Goal: Information Seeking & Learning: Learn about a topic

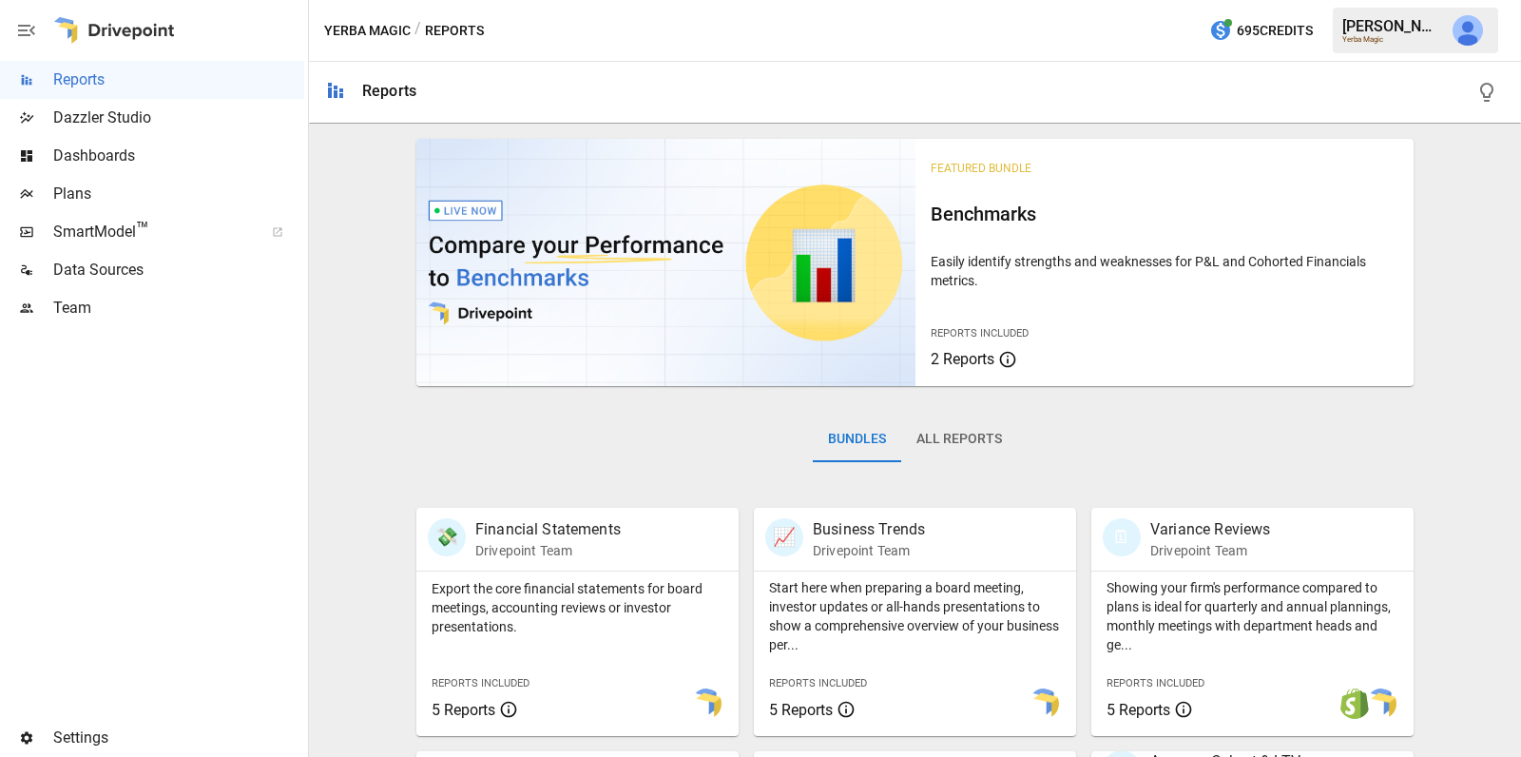
scroll to position [715, 0]
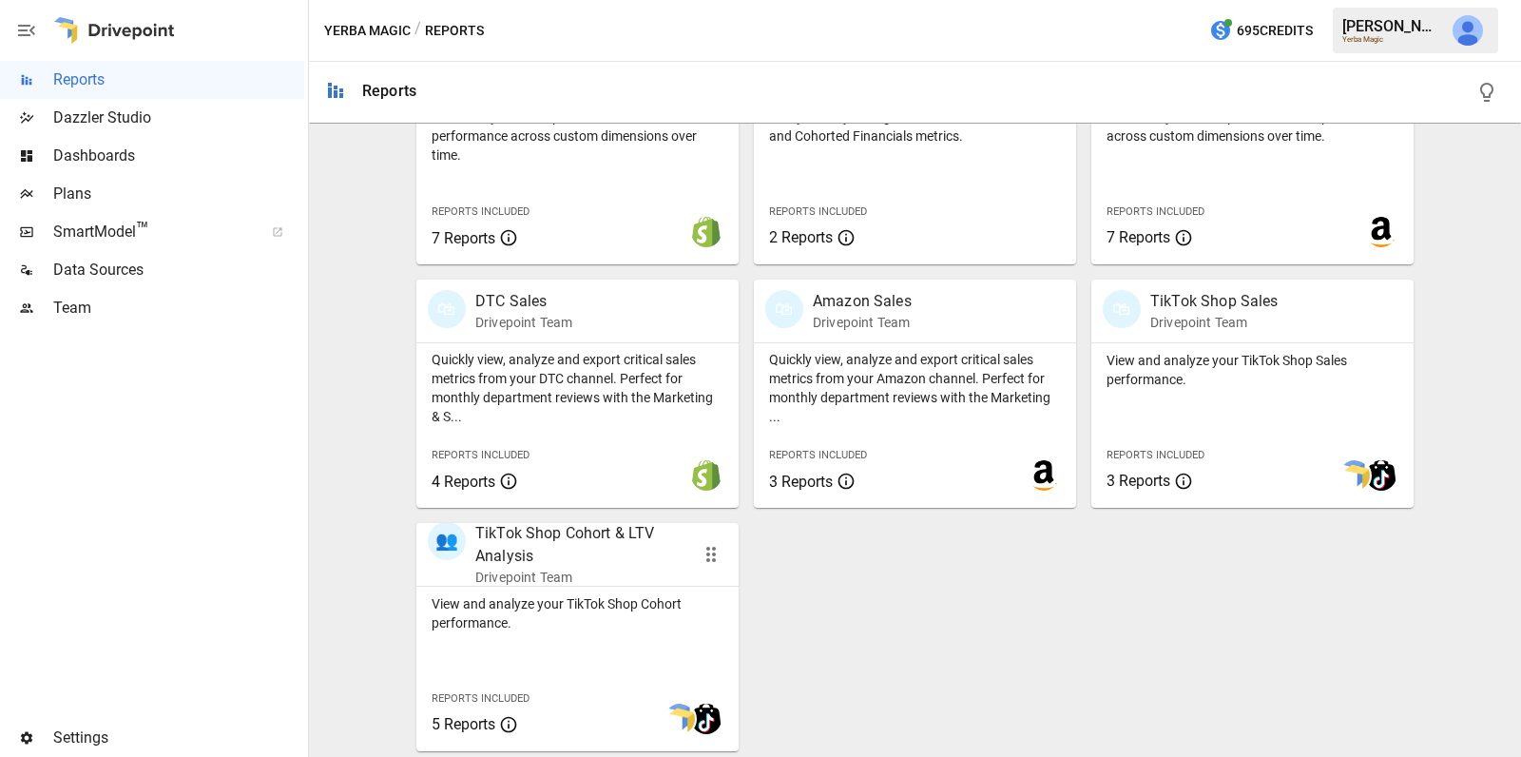
click at [554, 624] on p "View and analyze your TikTok Shop Cohort performance." at bounding box center [577, 613] width 292 height 38
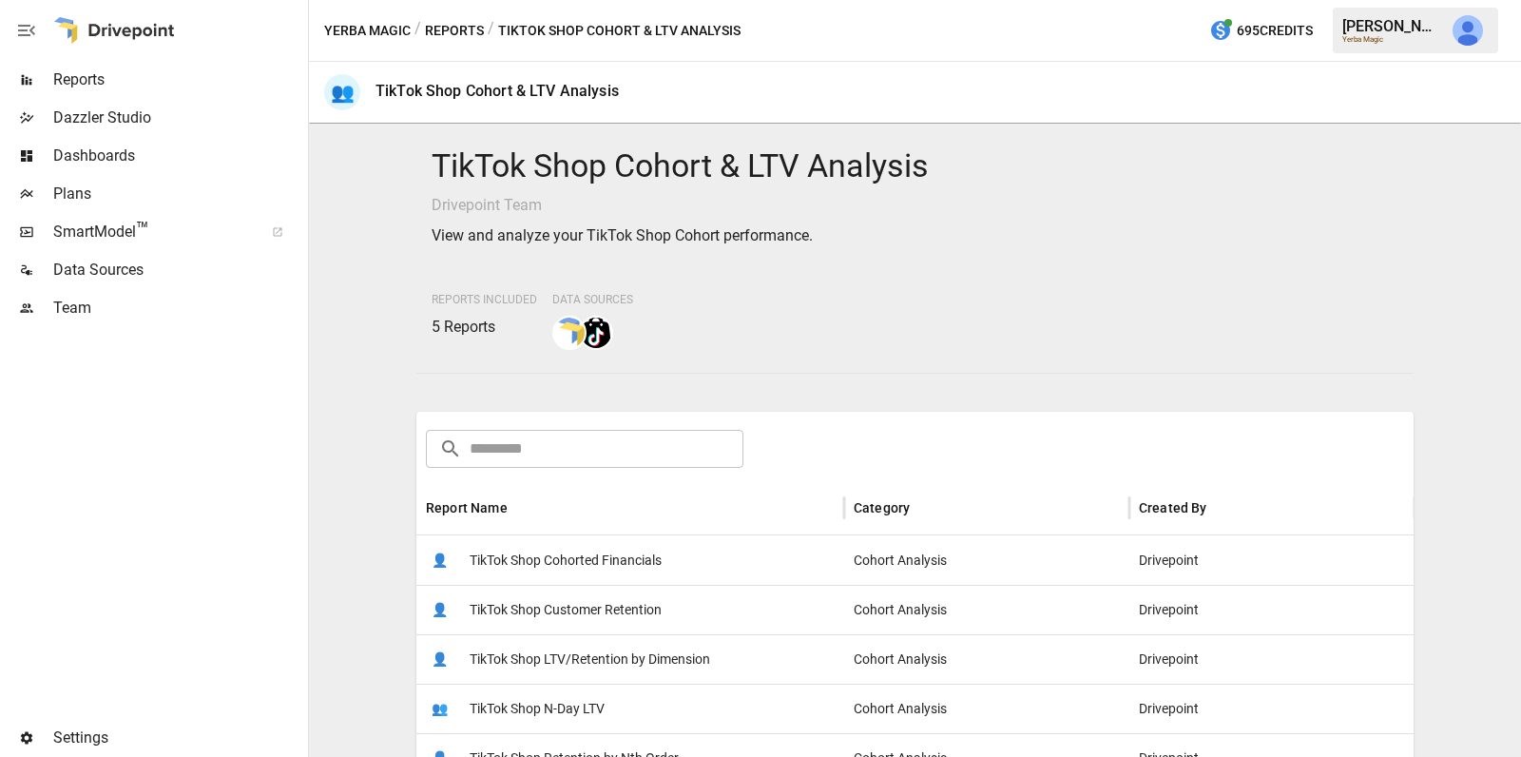
click at [621, 566] on span "TikTok Shop Cohorted Financials" at bounding box center [565, 560] width 192 height 48
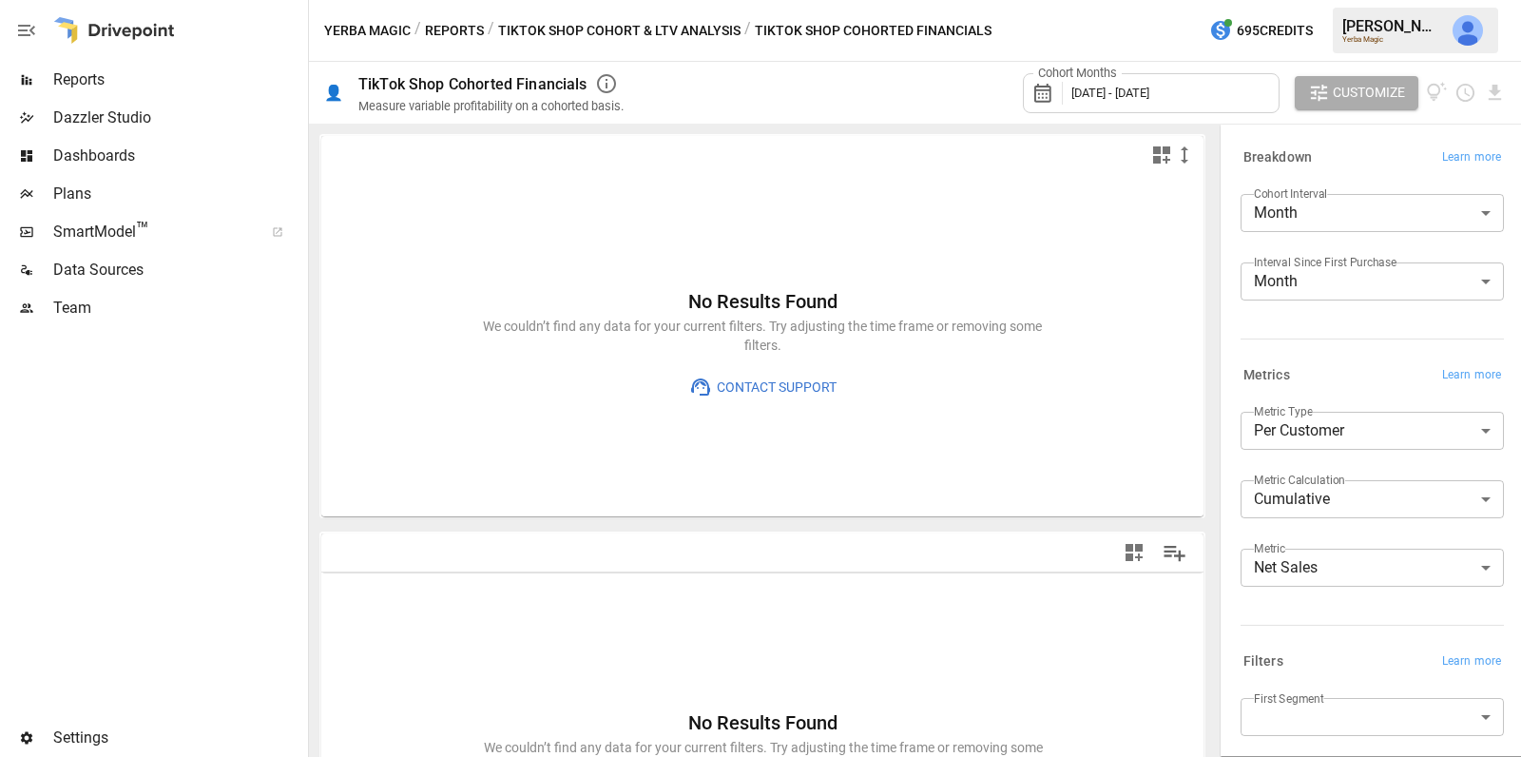
click at [633, 31] on button "TikTok Shop Cohort & LTV Analysis" at bounding box center [619, 31] width 242 height 24
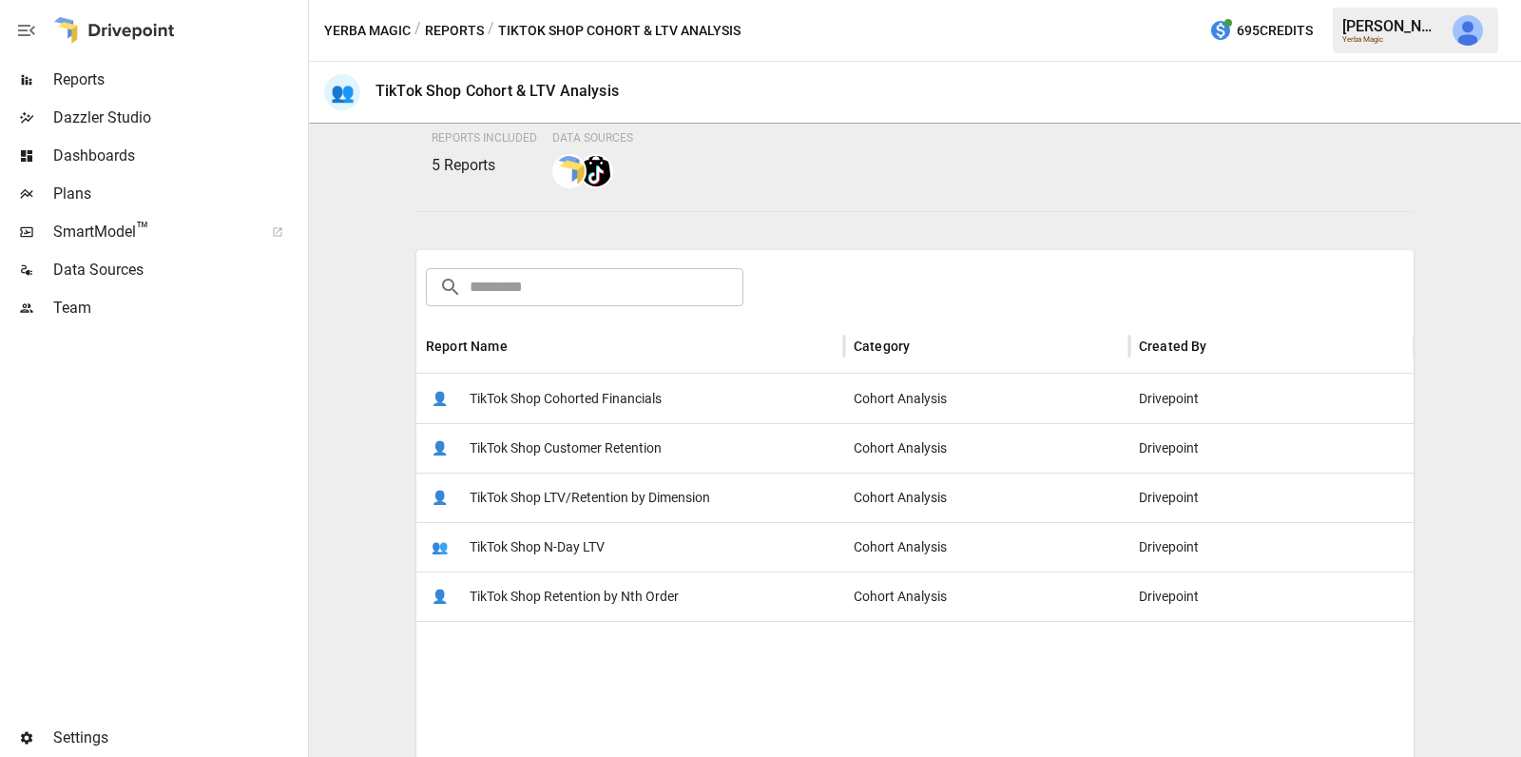
scroll to position [242, 0]
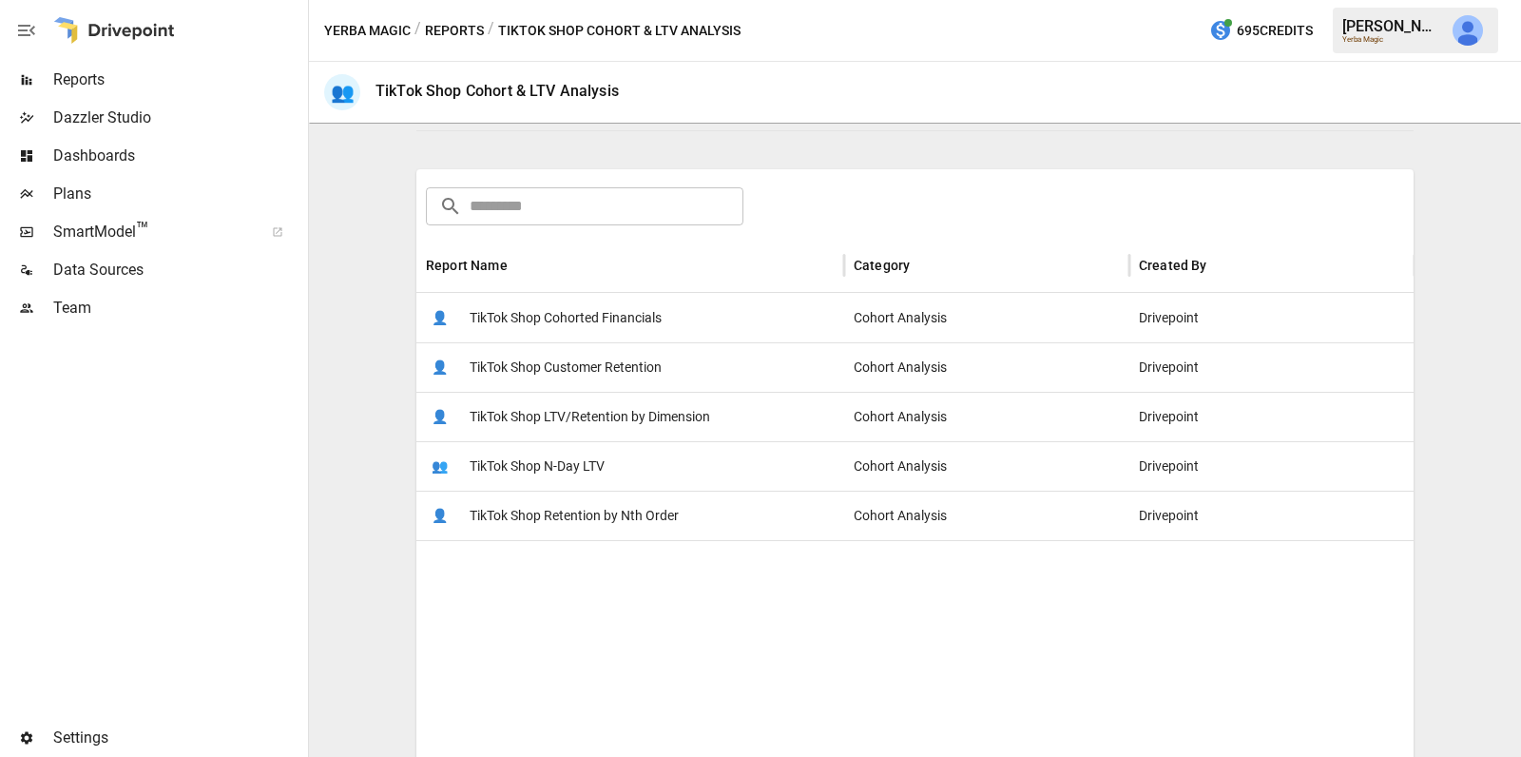
click at [580, 359] on span "TikTok Shop Customer Retention" at bounding box center [565, 367] width 192 height 48
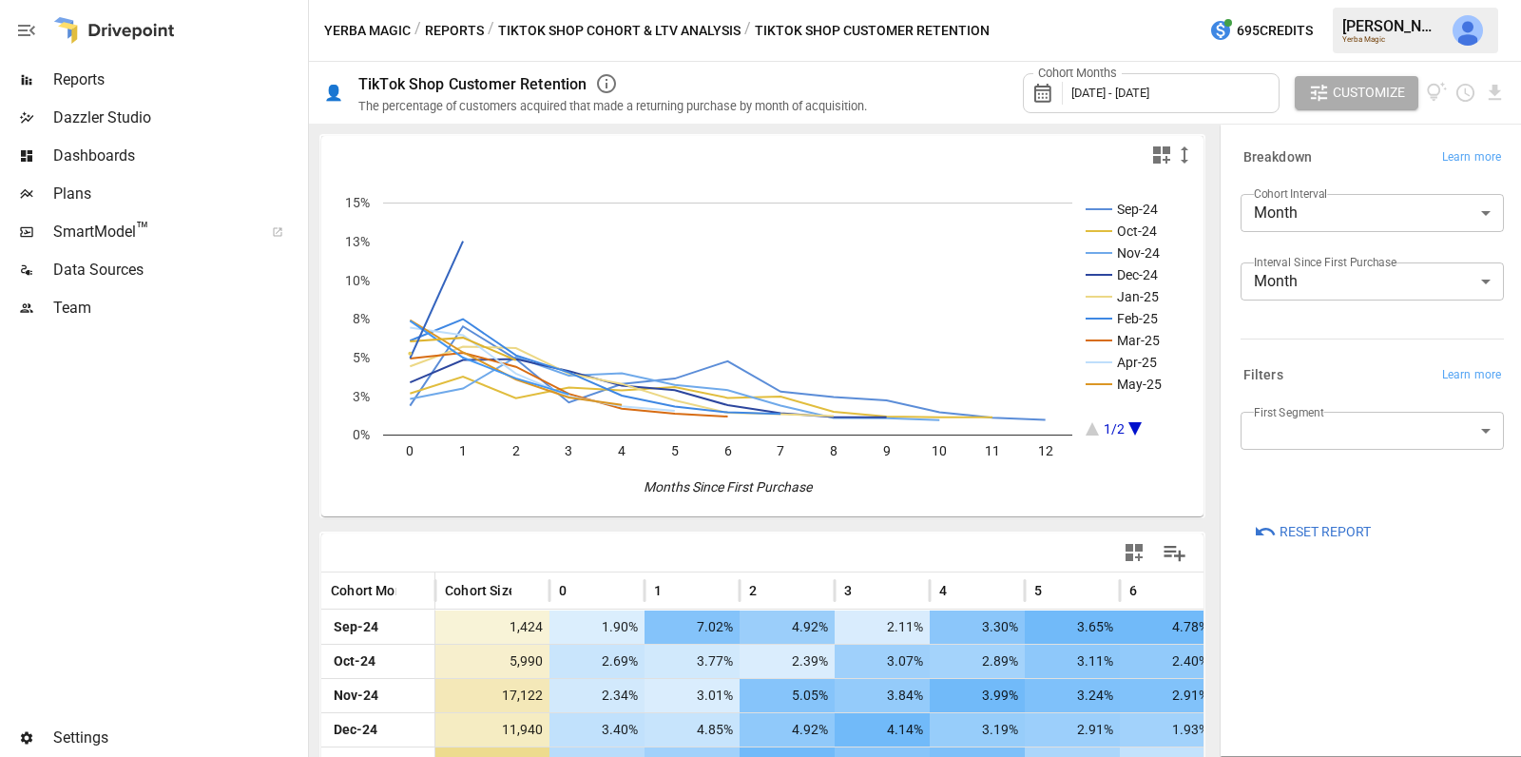
click at [576, 38] on button "TikTok Shop Cohort & LTV Analysis" at bounding box center [619, 31] width 242 height 24
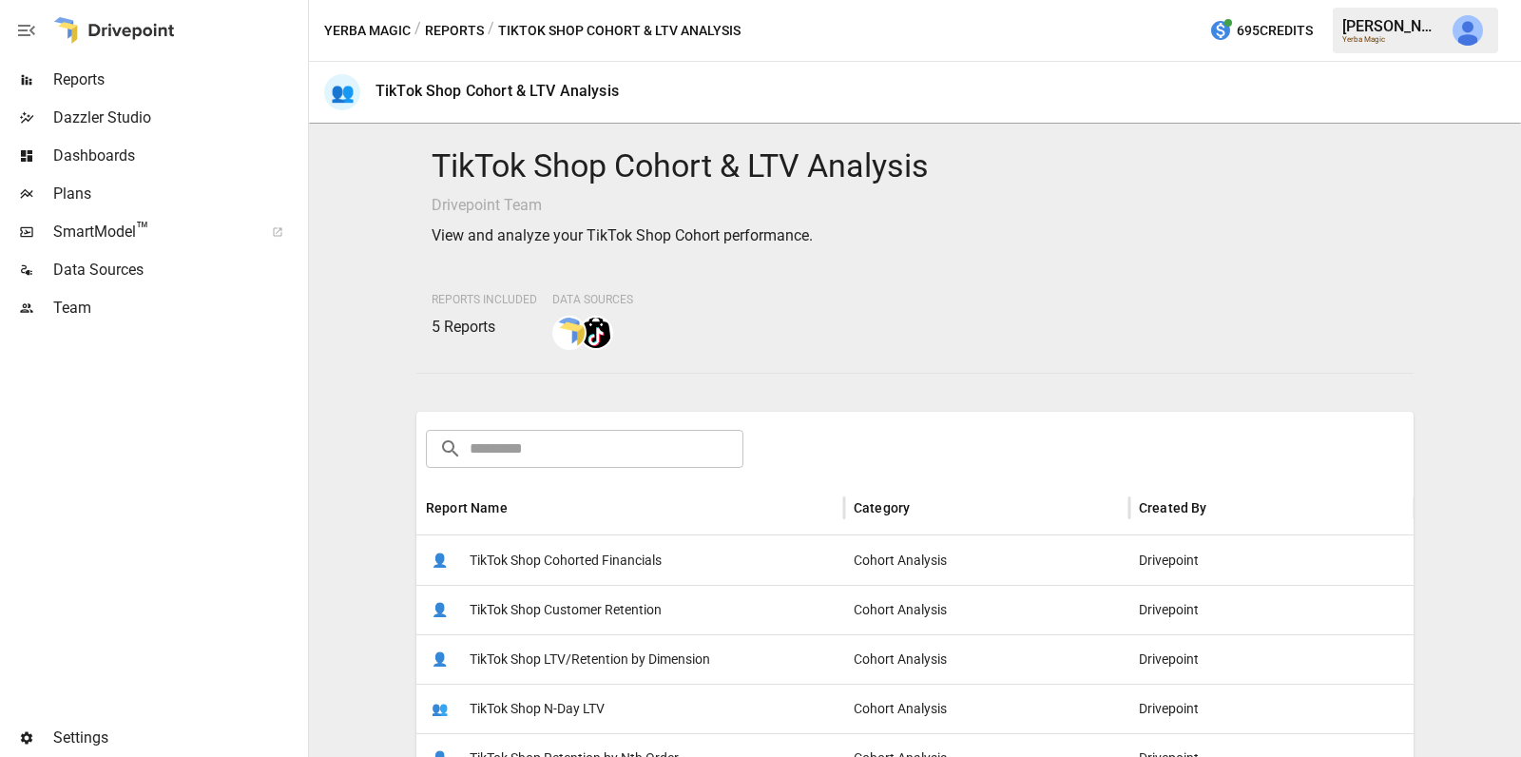
click at [582, 544] on span "TikTok Shop Cohorted Financials" at bounding box center [565, 560] width 192 height 48
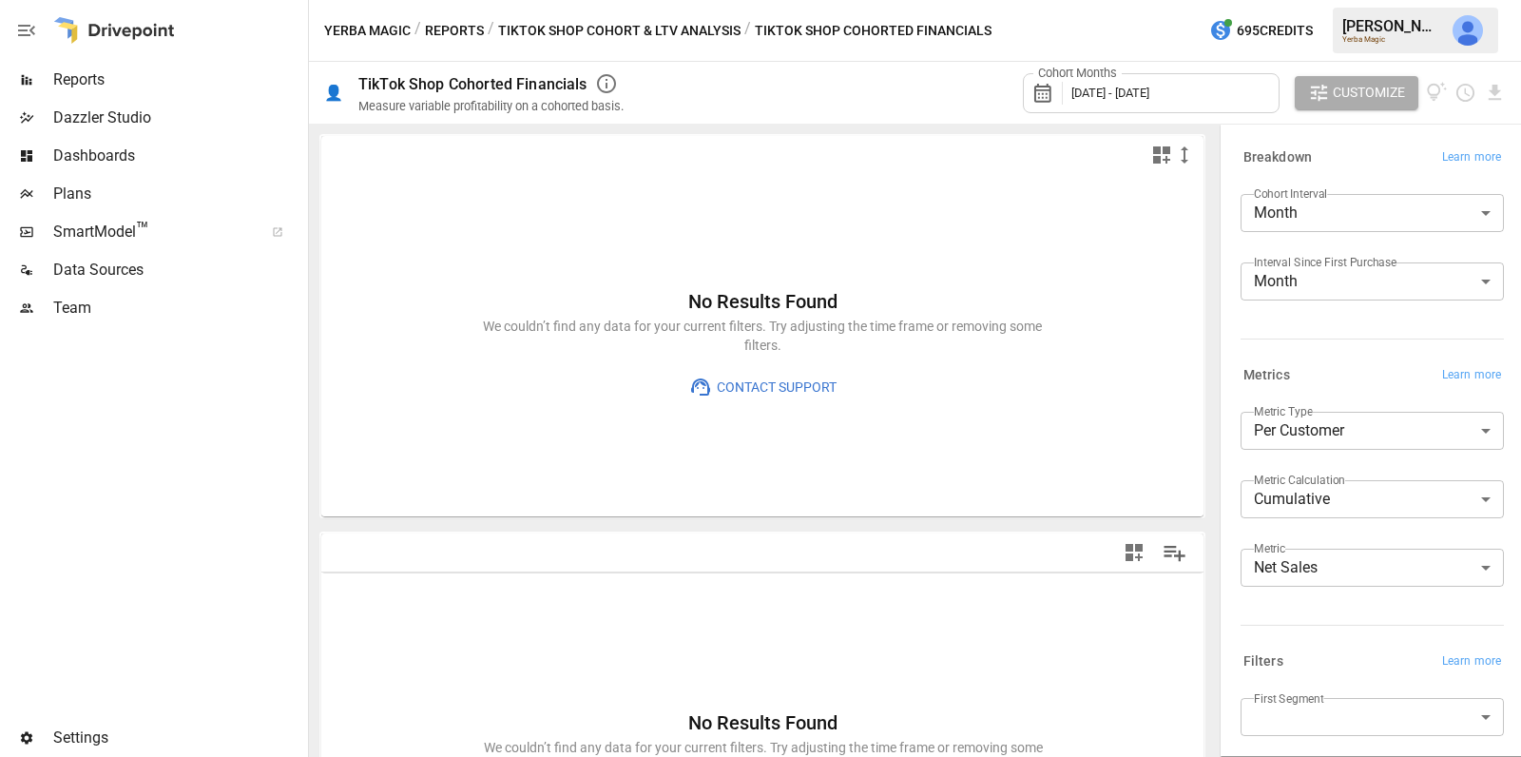
scroll to position [107, 0]
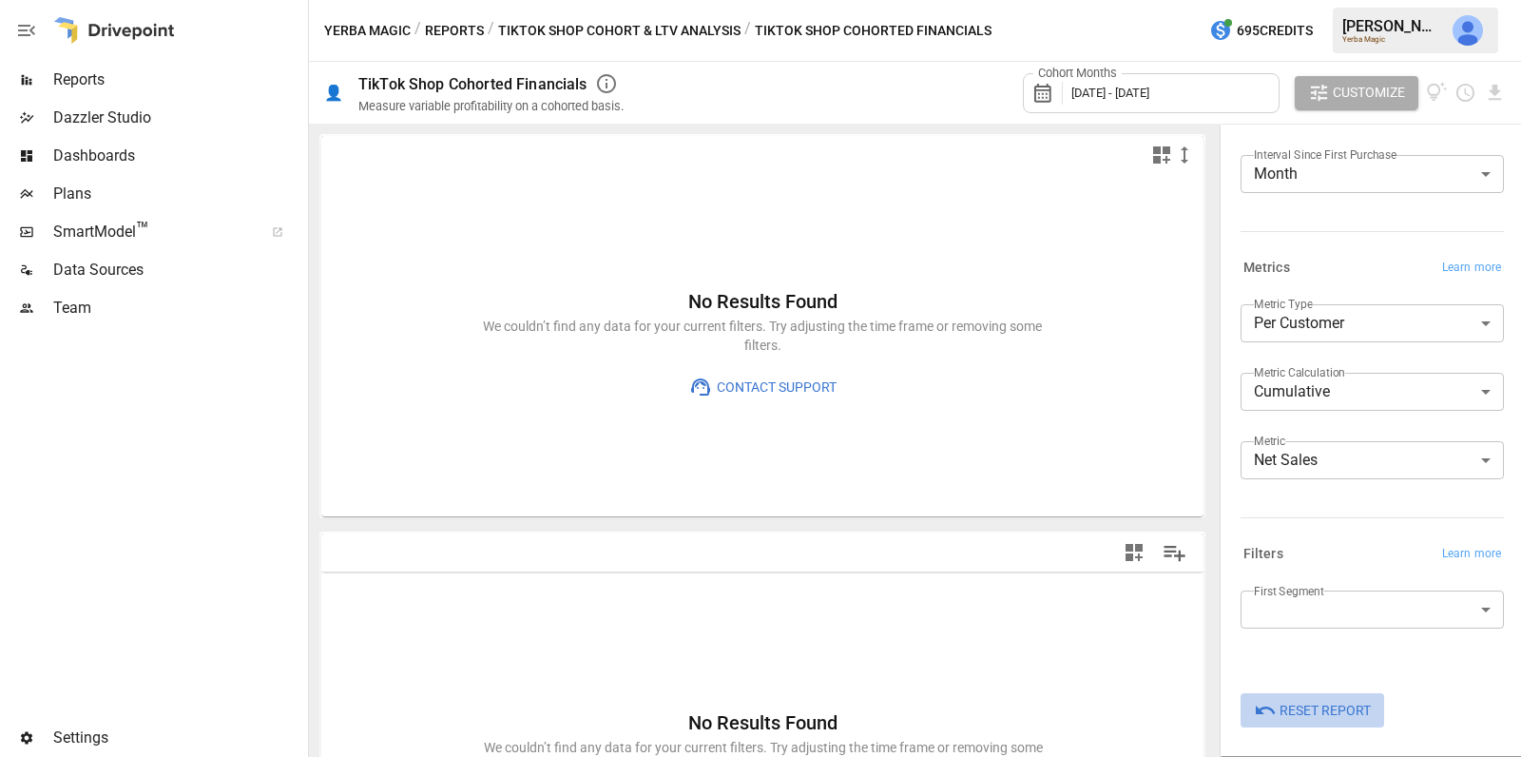
click at [1307, 710] on span "Reset Report" at bounding box center [1324, 711] width 91 height 24
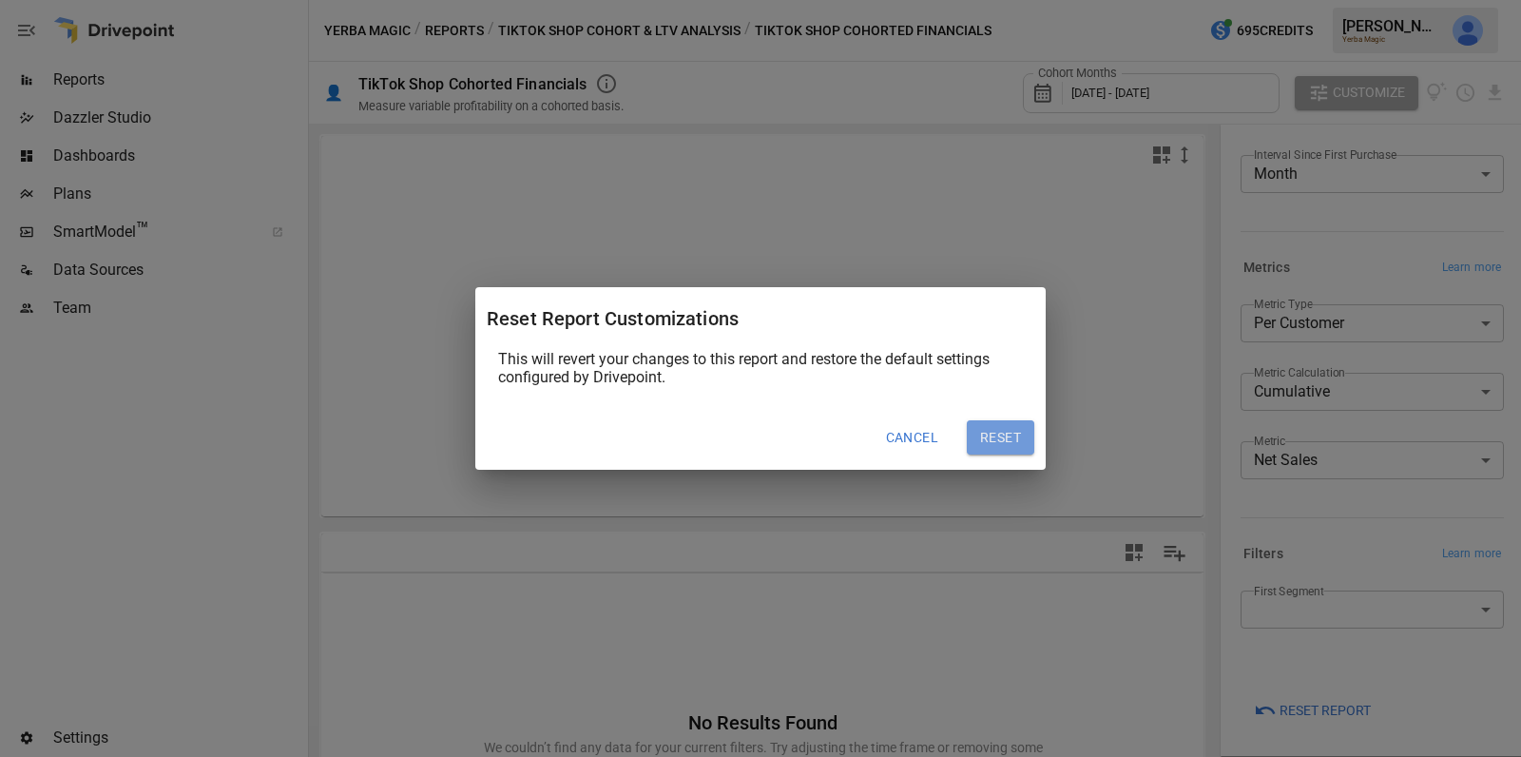
click at [1025, 440] on button "Reset" at bounding box center [1000, 437] width 67 height 34
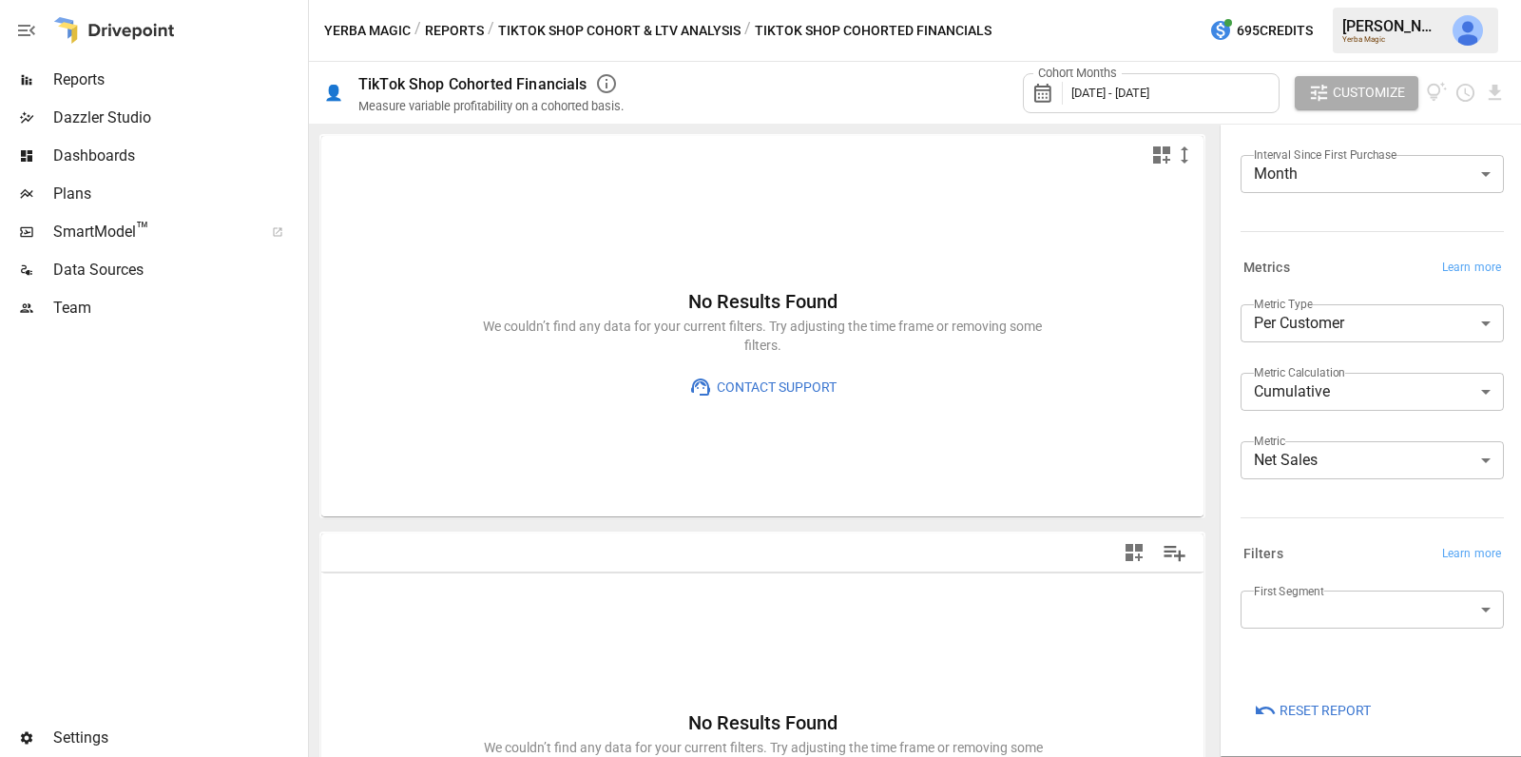
click at [671, 32] on button "TikTok Shop Cohort & LTV Analysis" at bounding box center [619, 31] width 242 height 24
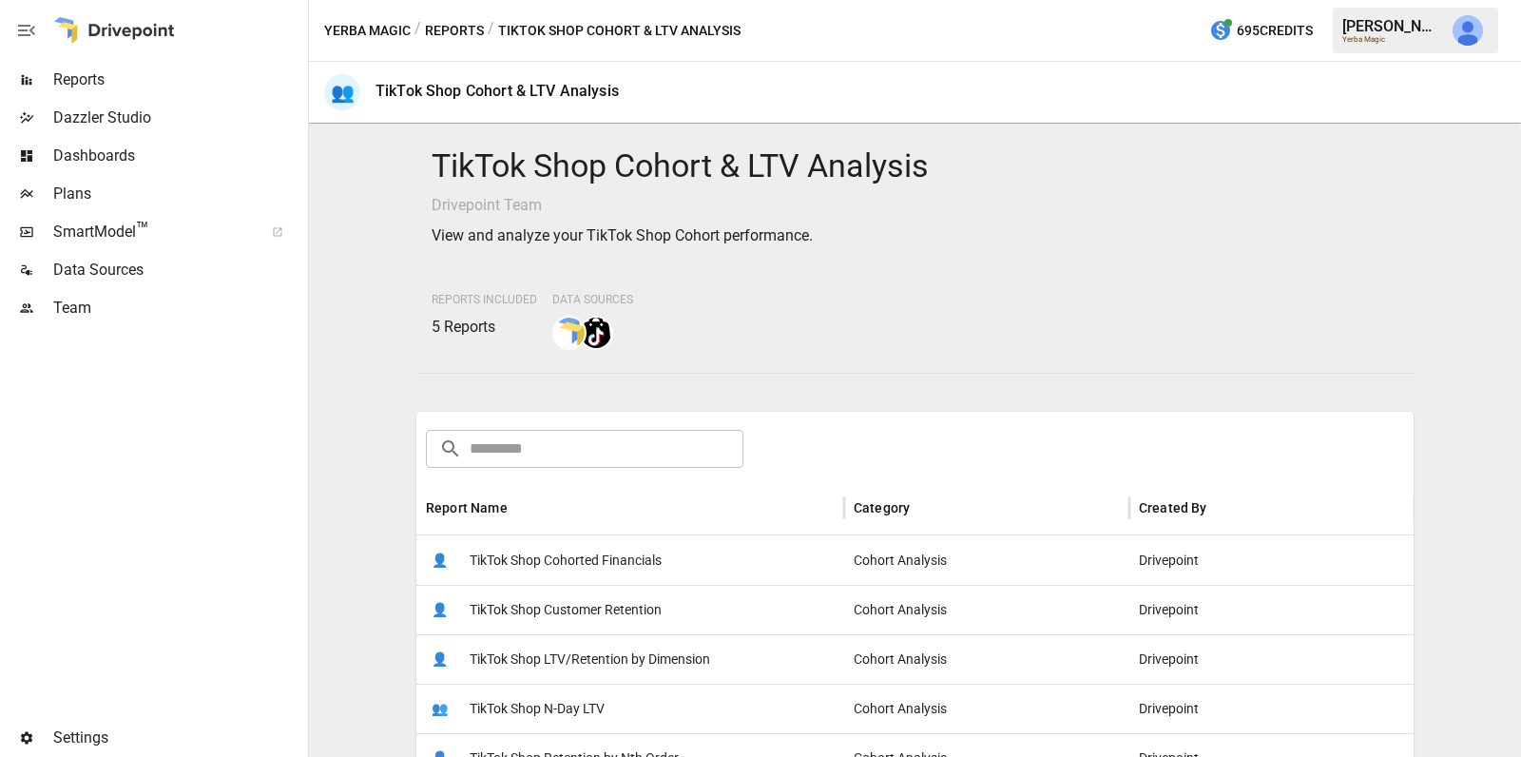
scroll to position [128, 0]
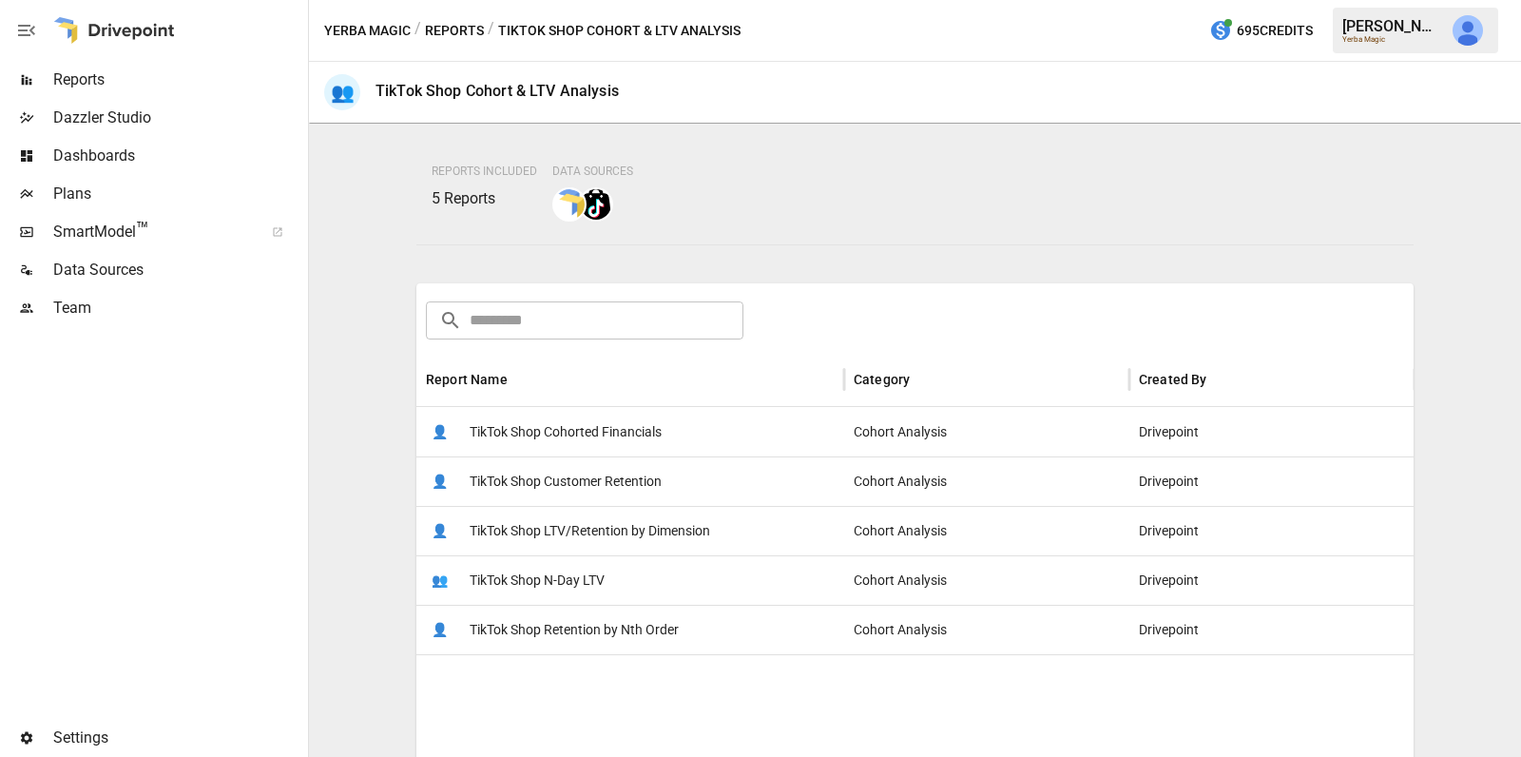
click at [612, 469] on span "TikTok Shop Customer Retention" at bounding box center [565, 481] width 192 height 48
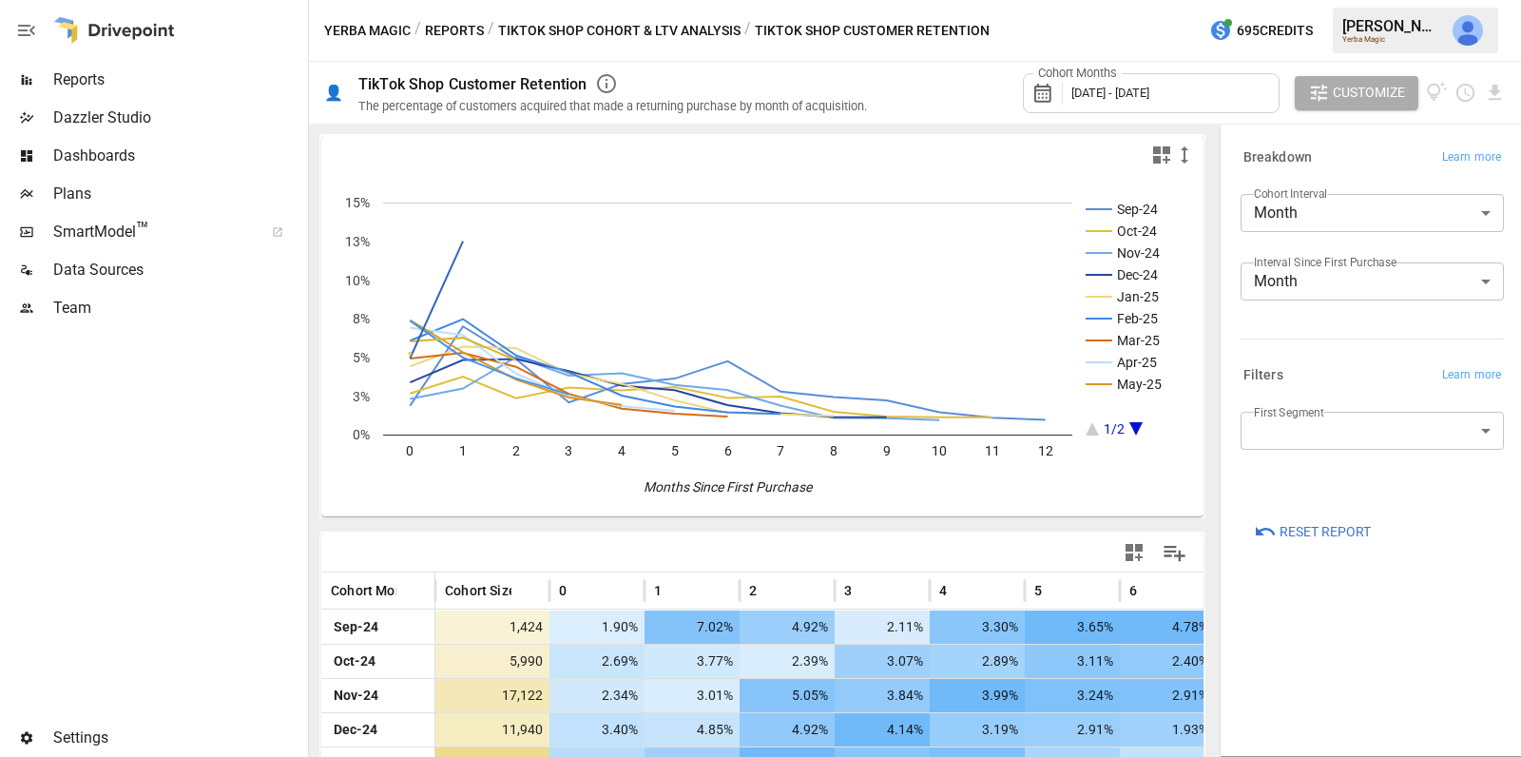
click at [632, 27] on button "TikTok Shop Cohort & LTV Analysis" at bounding box center [619, 31] width 242 height 24
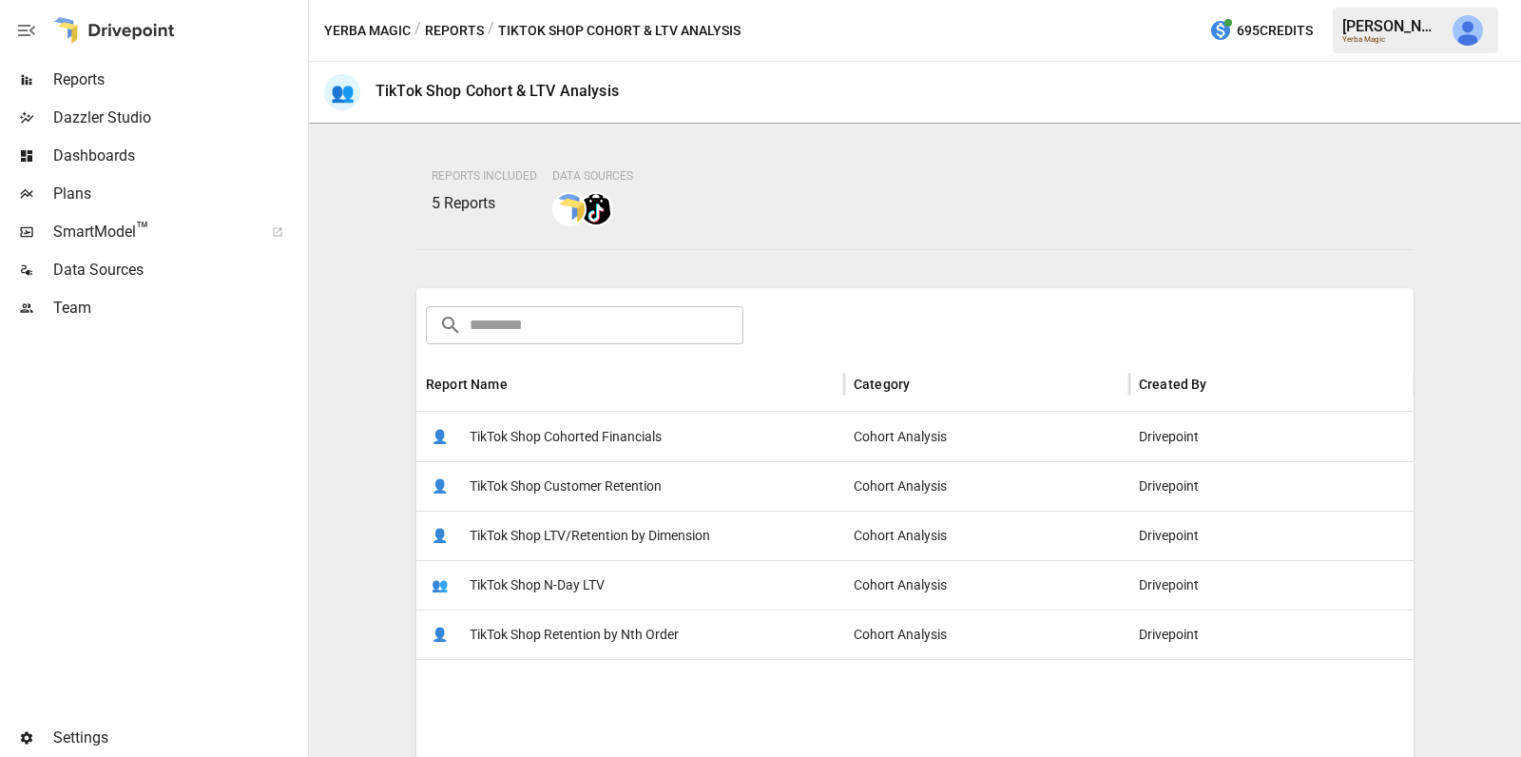
scroll to position [257, 0]
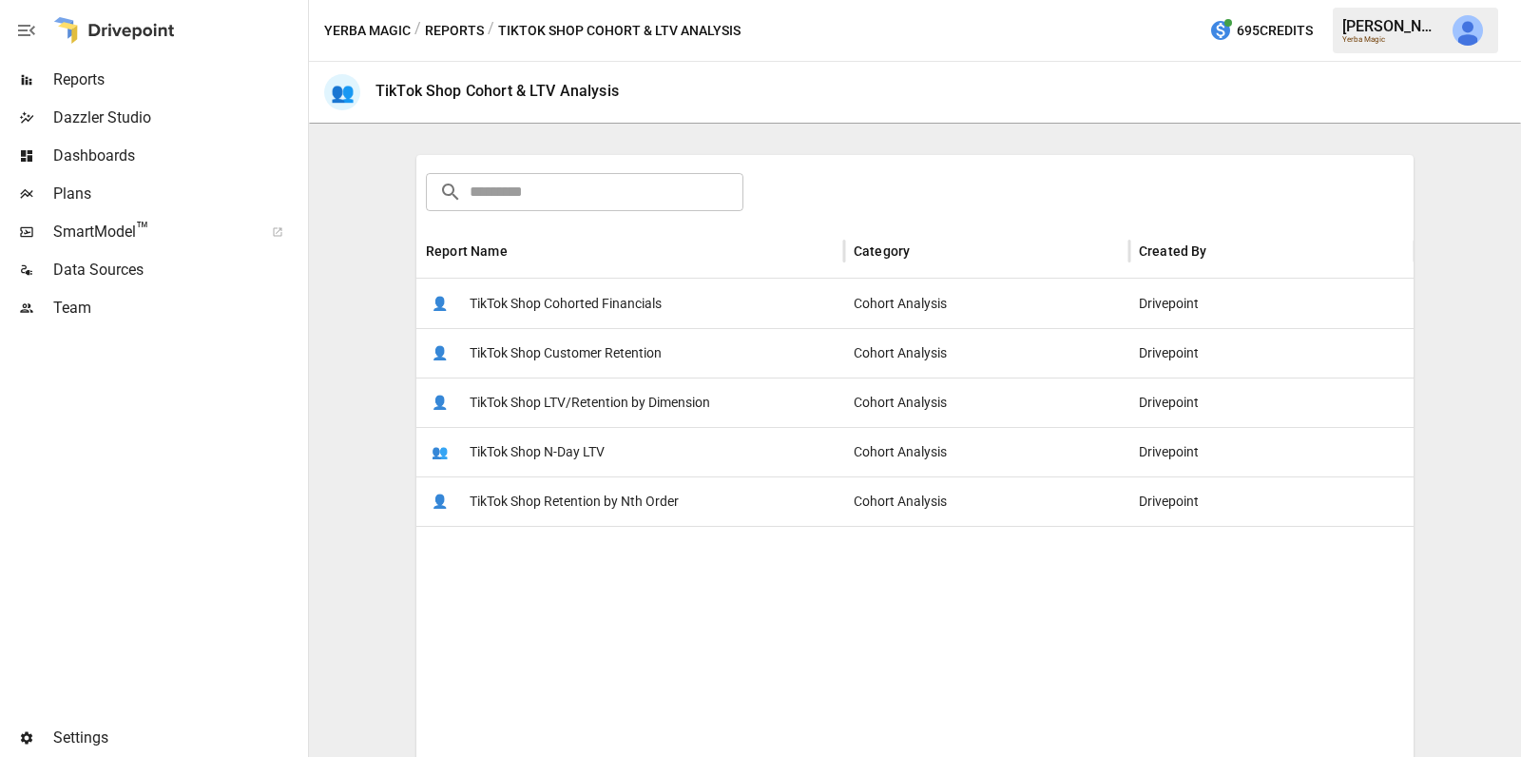
click at [566, 508] on span "TikTok Shop Retention by Nth Order" at bounding box center [573, 501] width 209 height 48
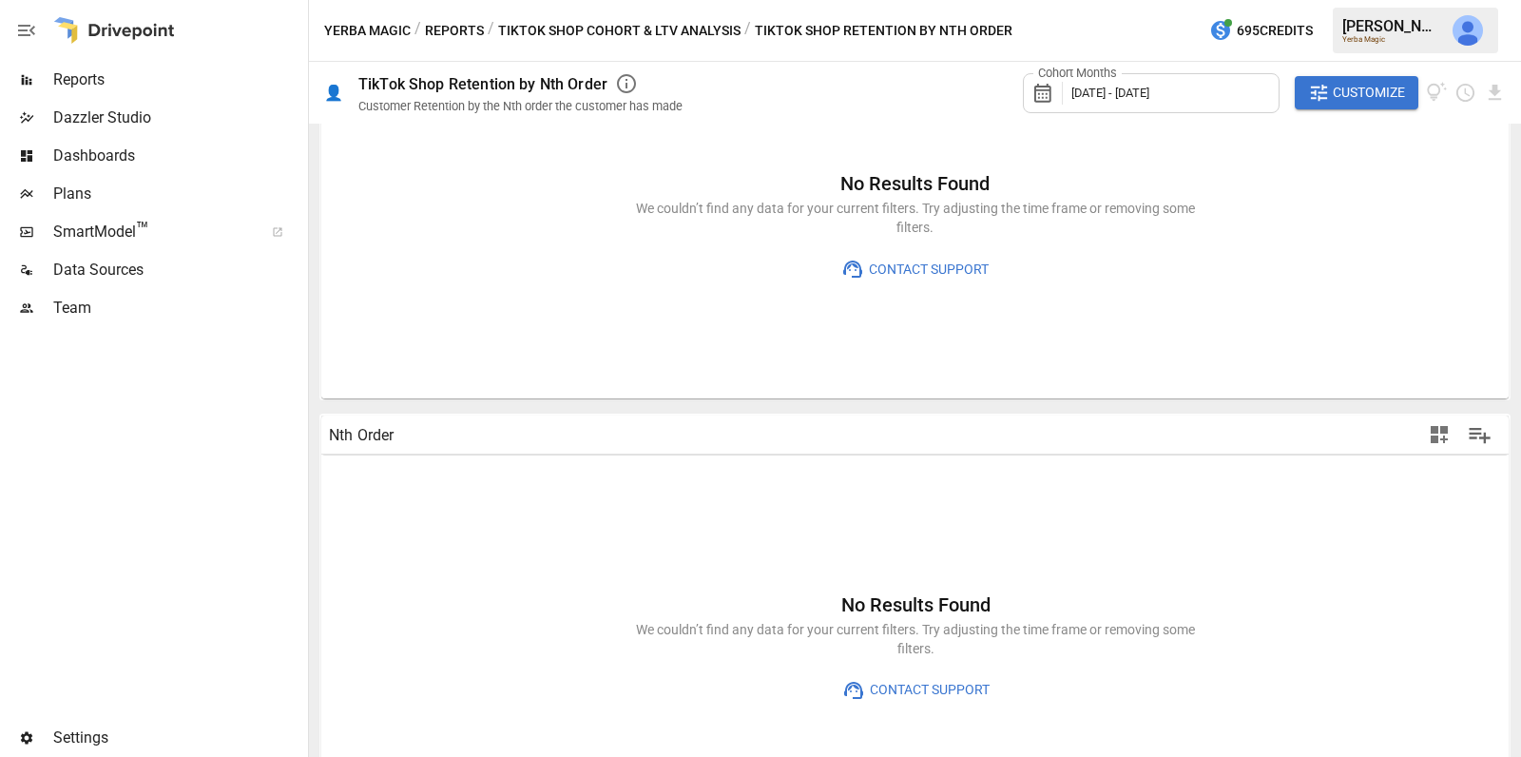
scroll to position [166, 0]
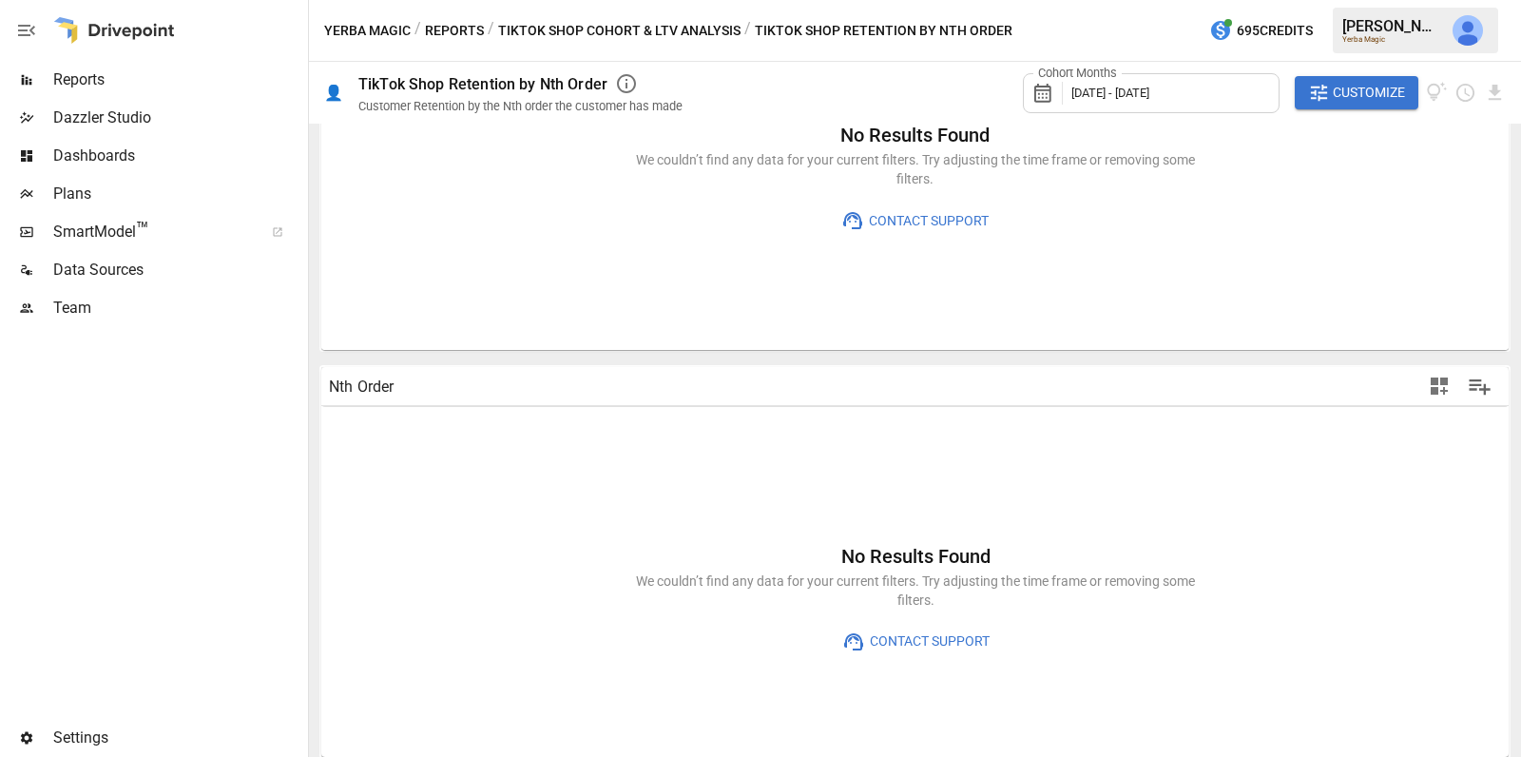
click at [1351, 97] on span "Customize" at bounding box center [1368, 93] width 72 height 24
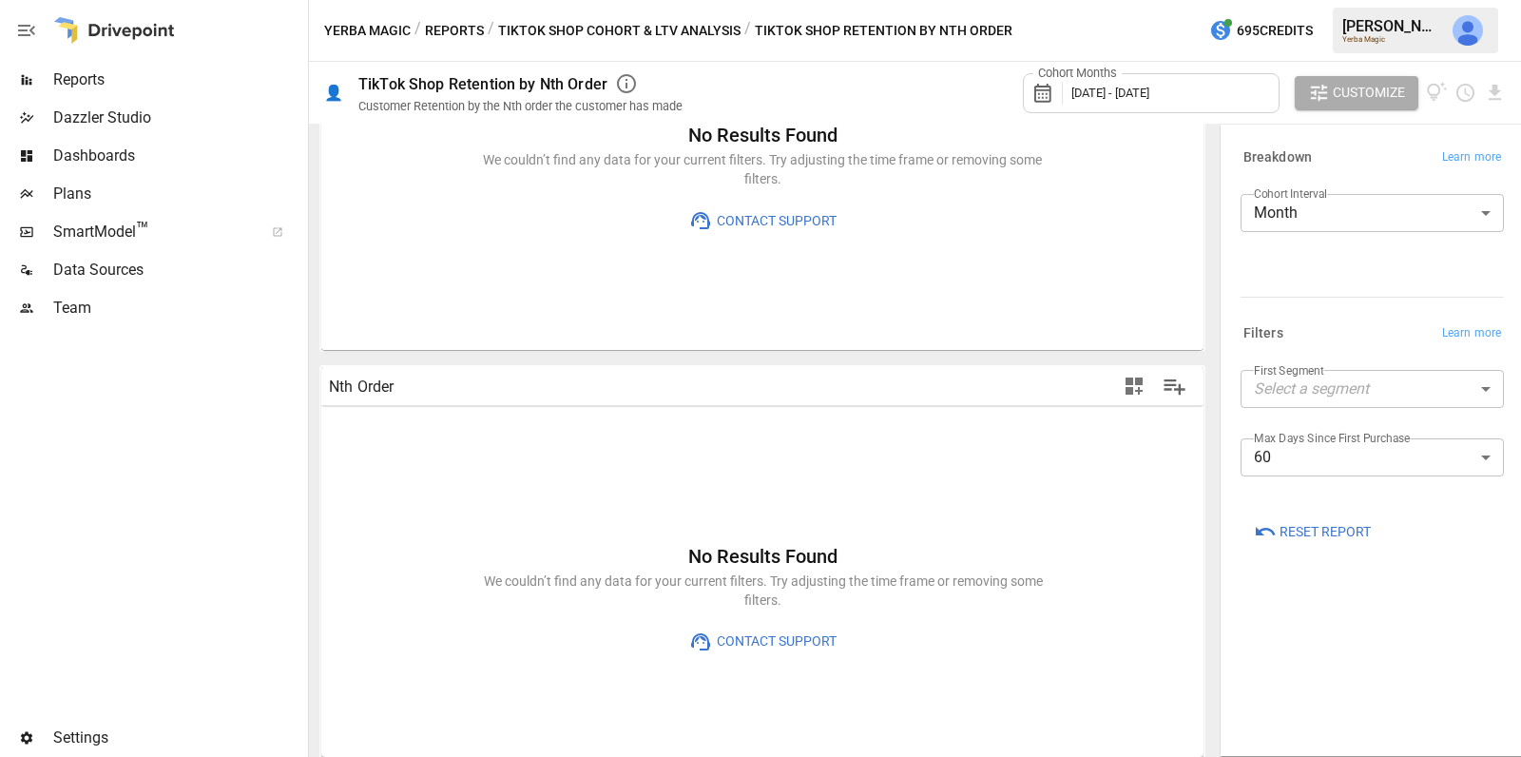
click at [1331, 524] on span "Reset Report" at bounding box center [1324, 532] width 91 height 24
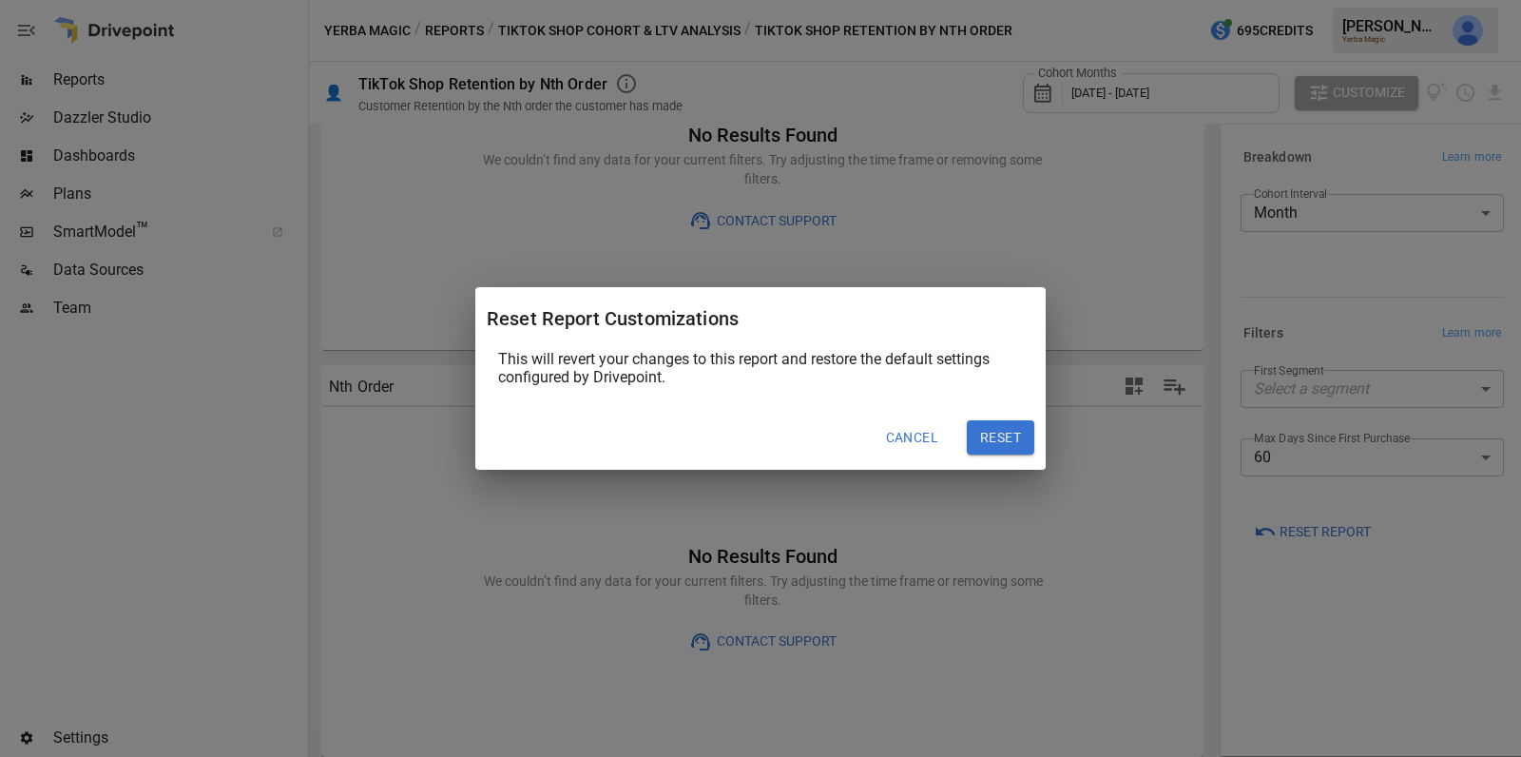
click at [987, 446] on button "Reset" at bounding box center [1000, 437] width 67 height 34
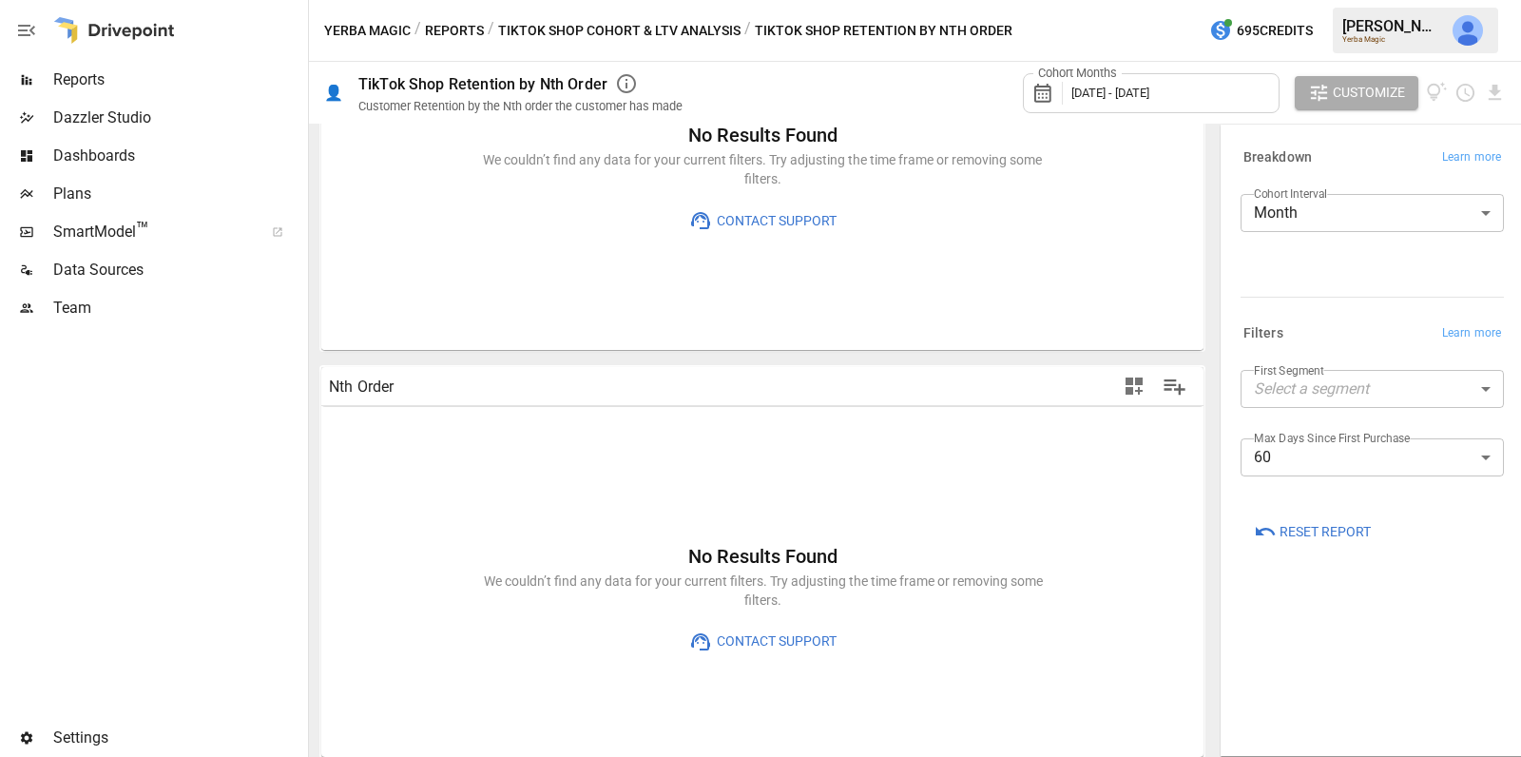
click at [1341, 0] on body "Reports Dazzler Studio Dashboards Plans SmartModel ™ Data Sources Team Settings…" at bounding box center [760, 0] width 1521 height 0
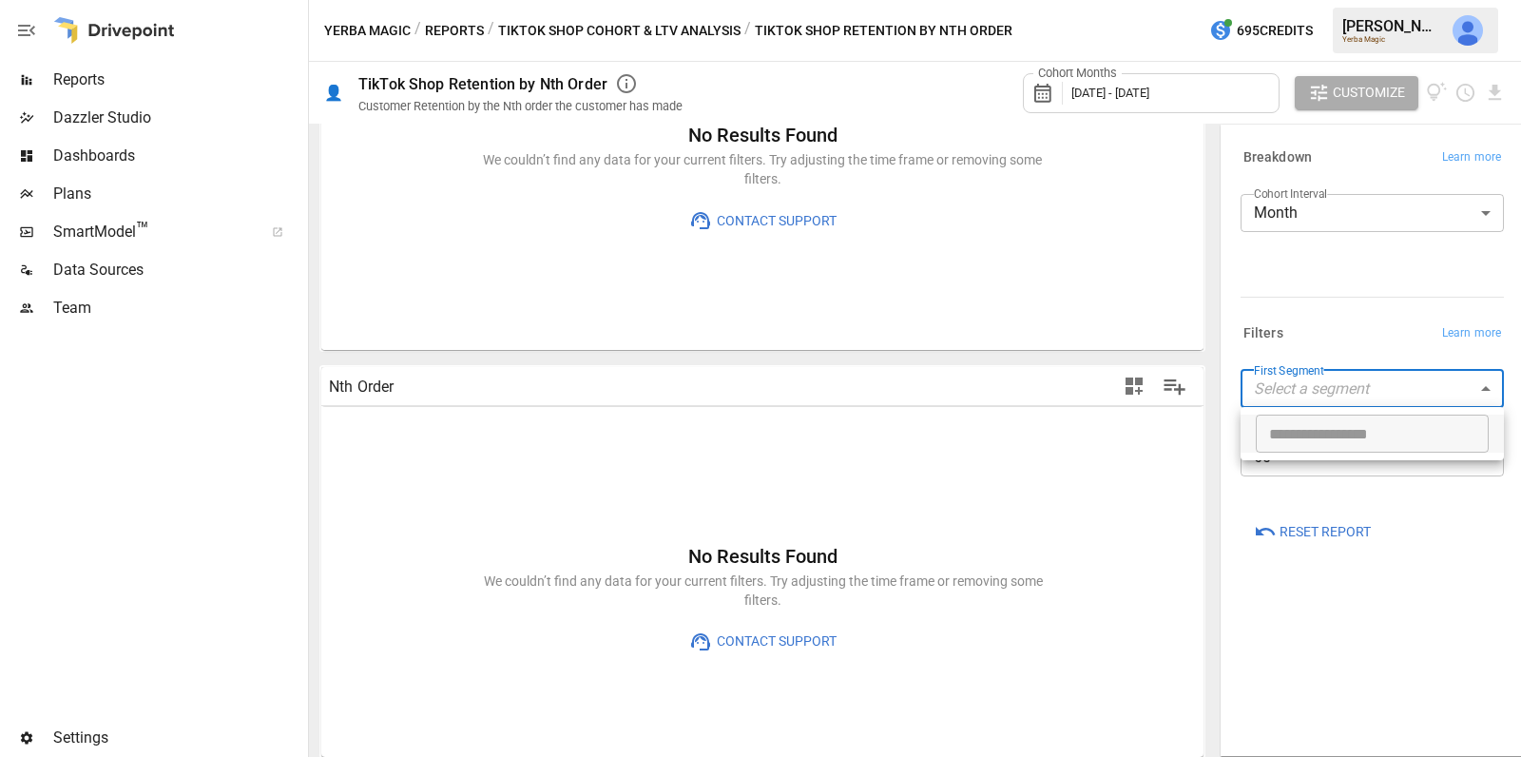
click at [1346, 323] on div at bounding box center [760, 378] width 1521 height 757
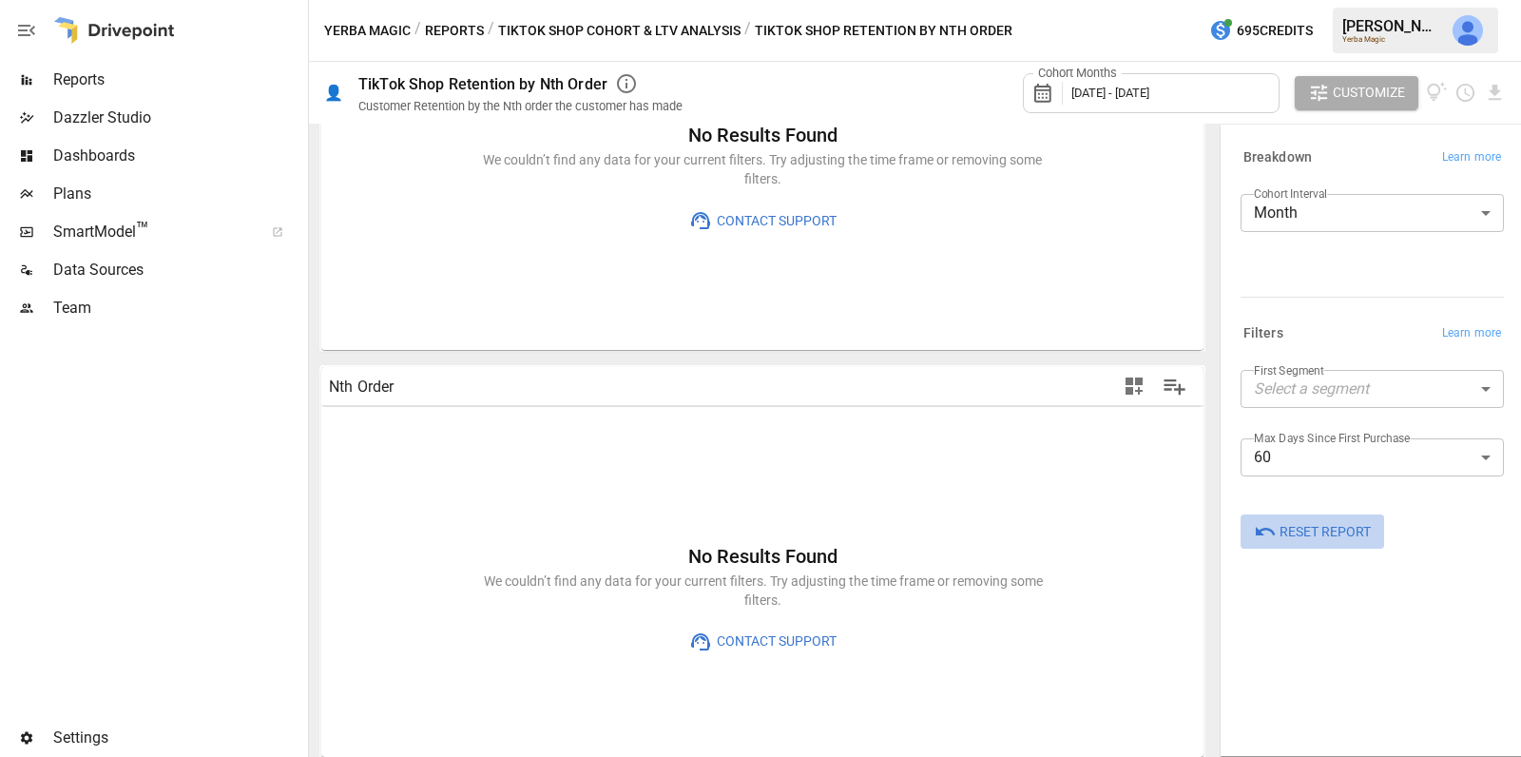
click at [1288, 529] on span "Reset Report" at bounding box center [1324, 532] width 91 height 24
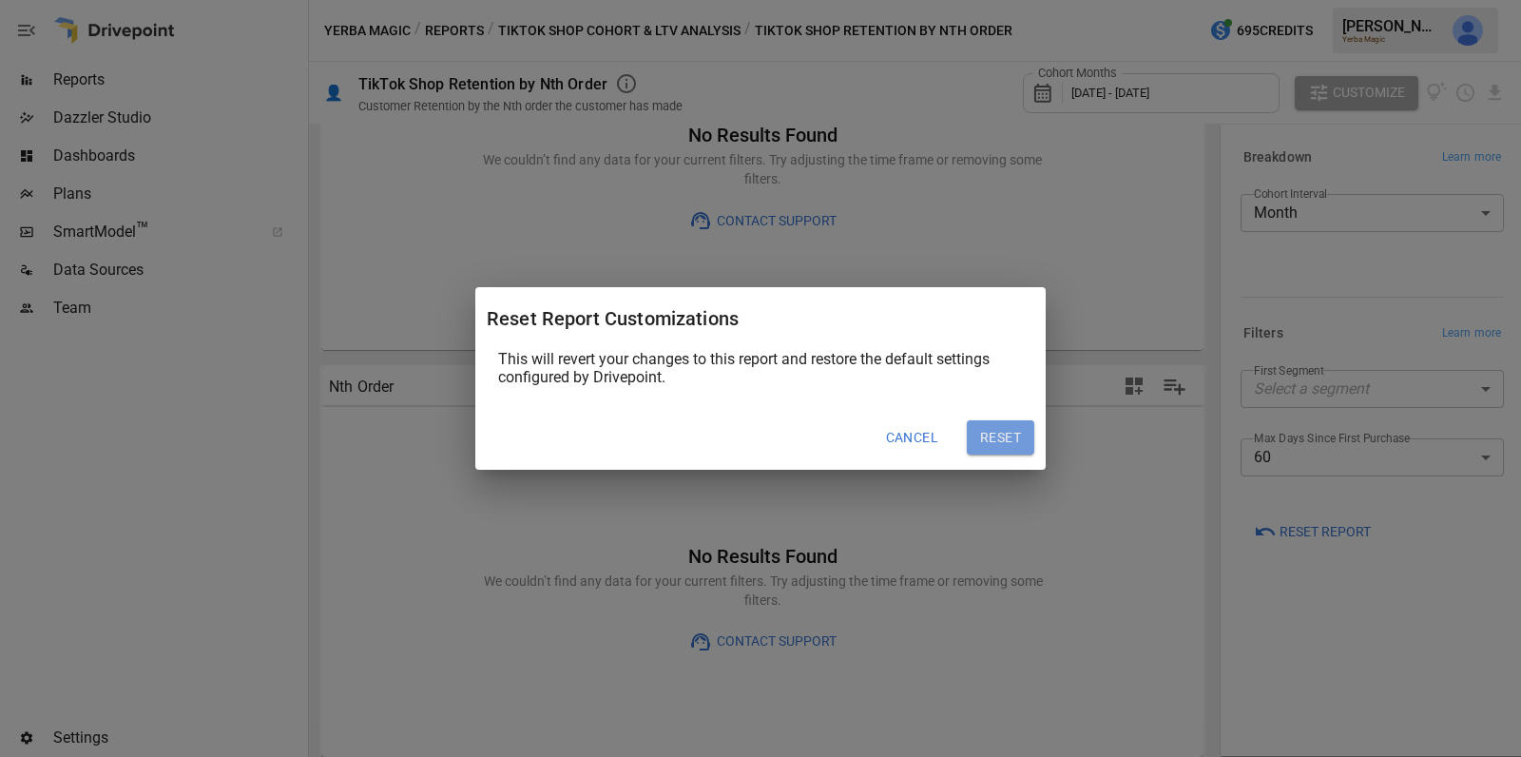
click at [1014, 444] on button "Reset" at bounding box center [1000, 437] width 67 height 34
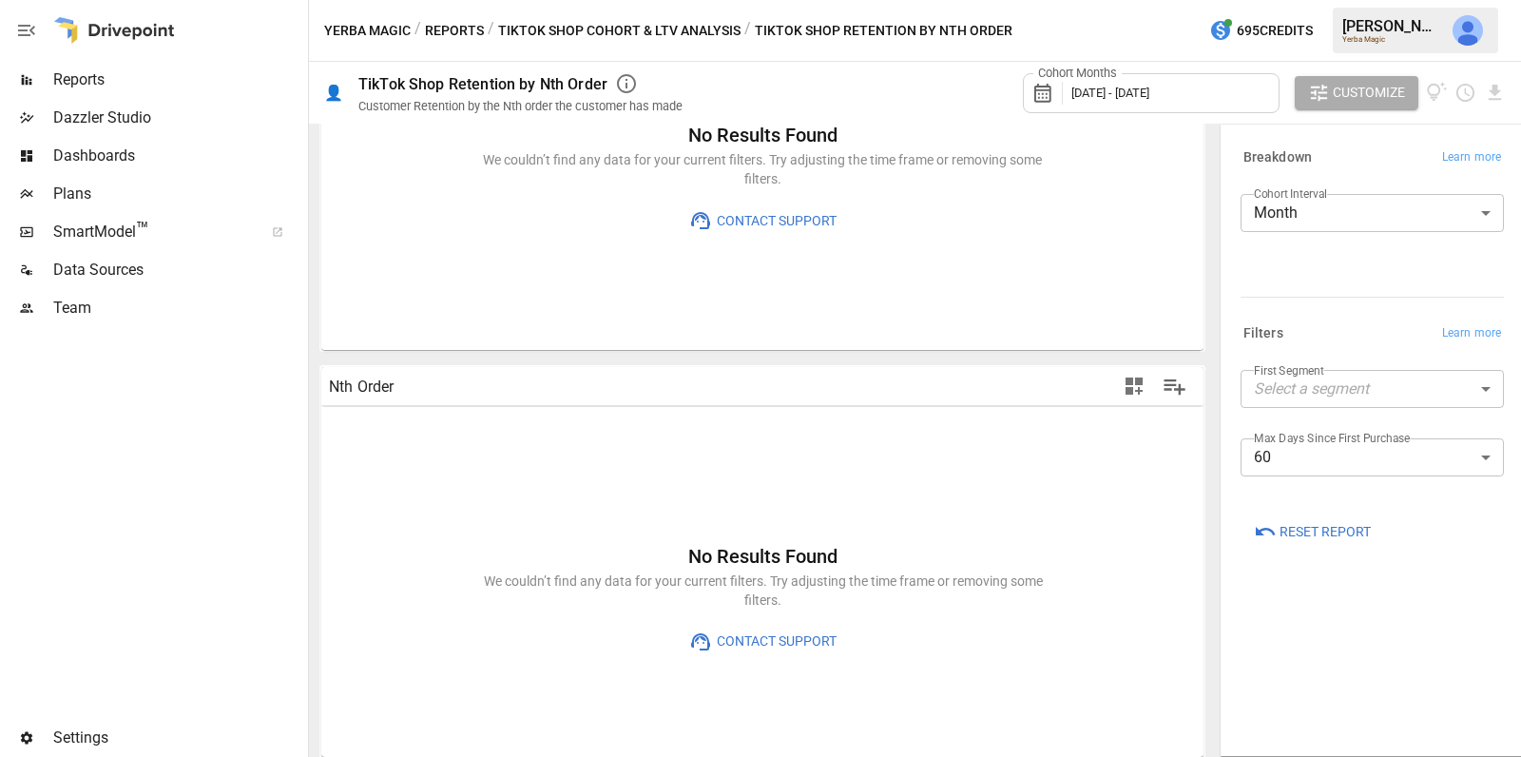
click at [688, 22] on button "TikTok Shop Cohort & LTV Analysis" at bounding box center [619, 31] width 242 height 24
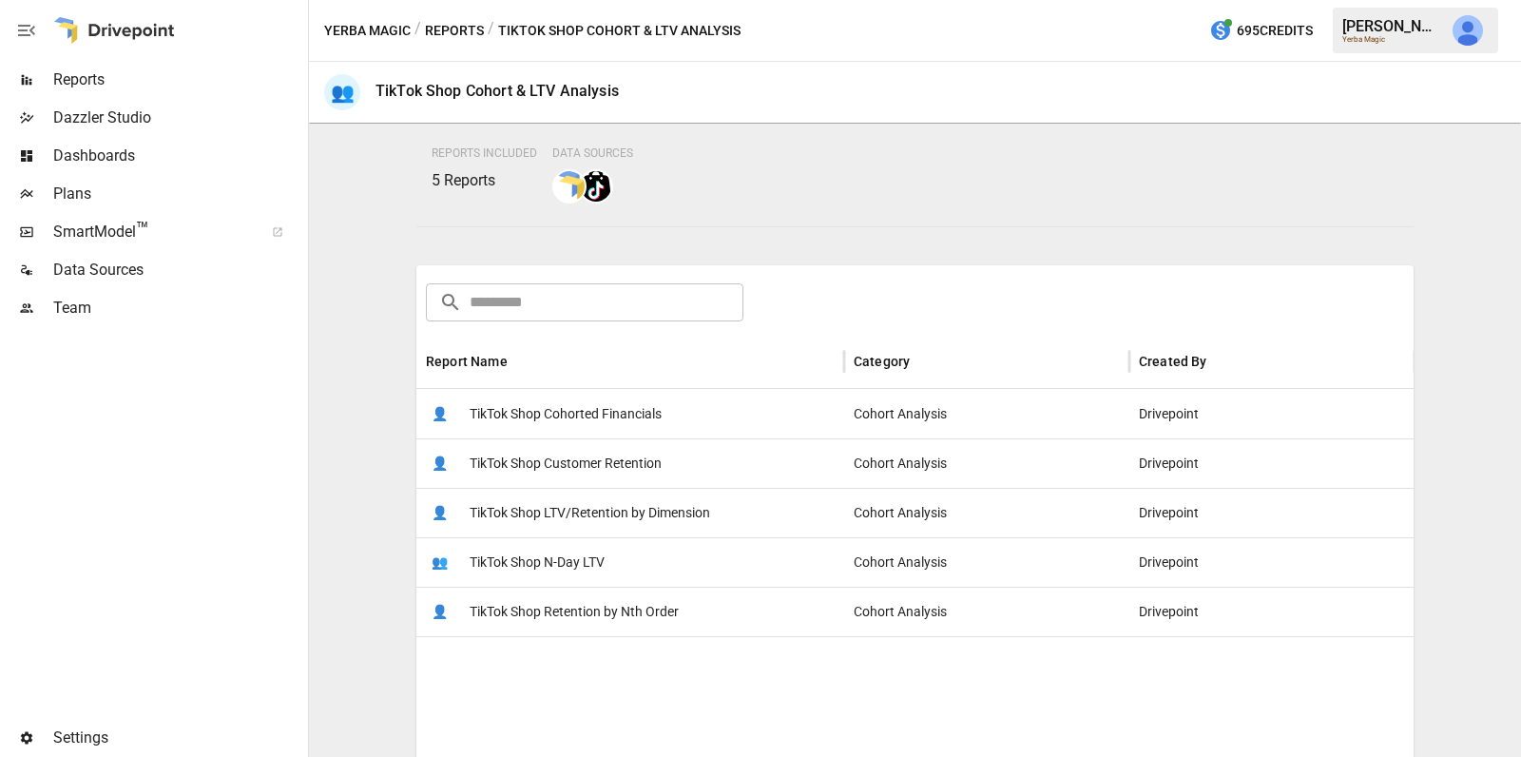
scroll to position [220, 0]
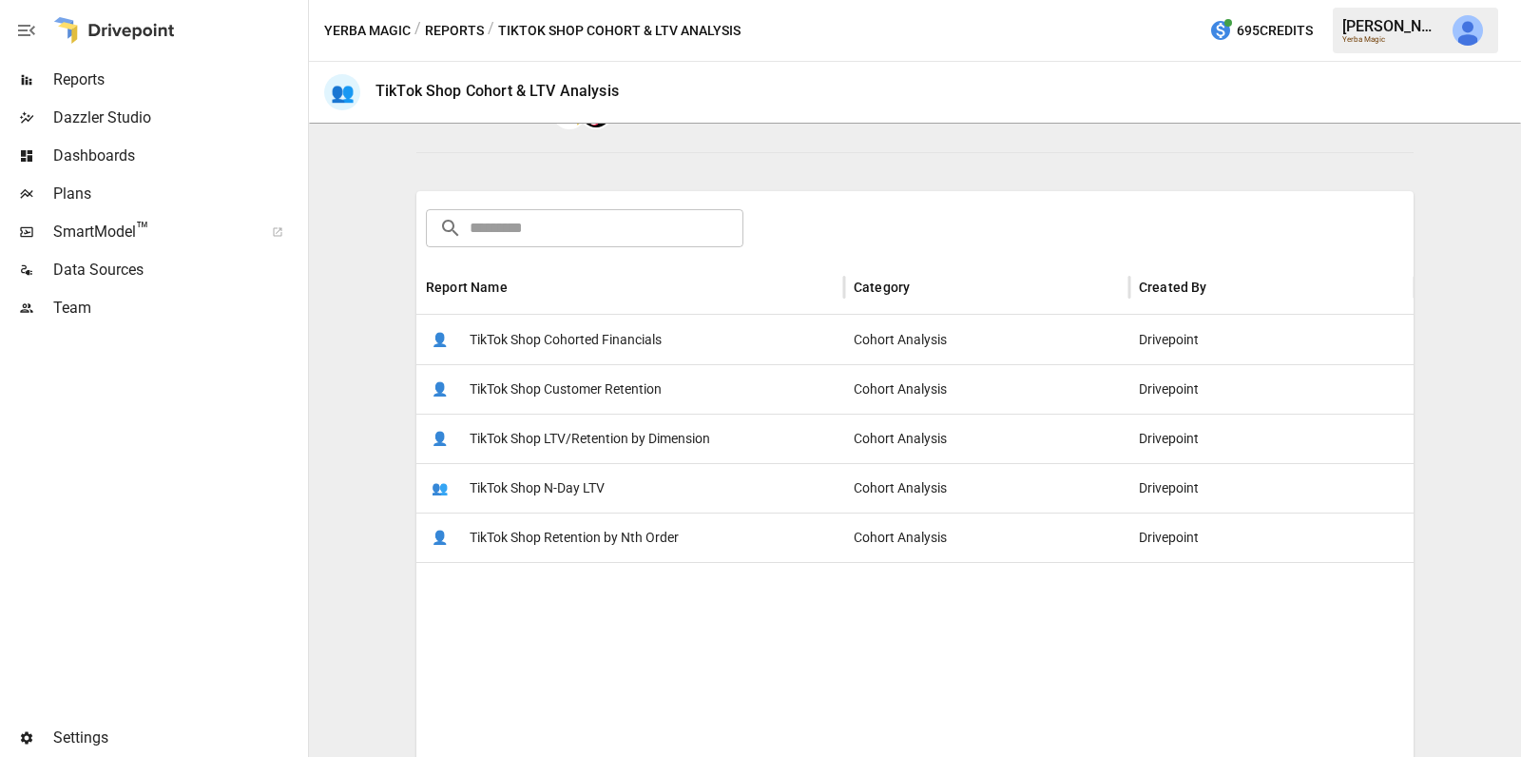
click at [631, 451] on span "TikTok Shop LTV/Retention by Dimension" at bounding box center [589, 438] width 240 height 48
